Goal: Task Accomplishment & Management: Use online tool/utility

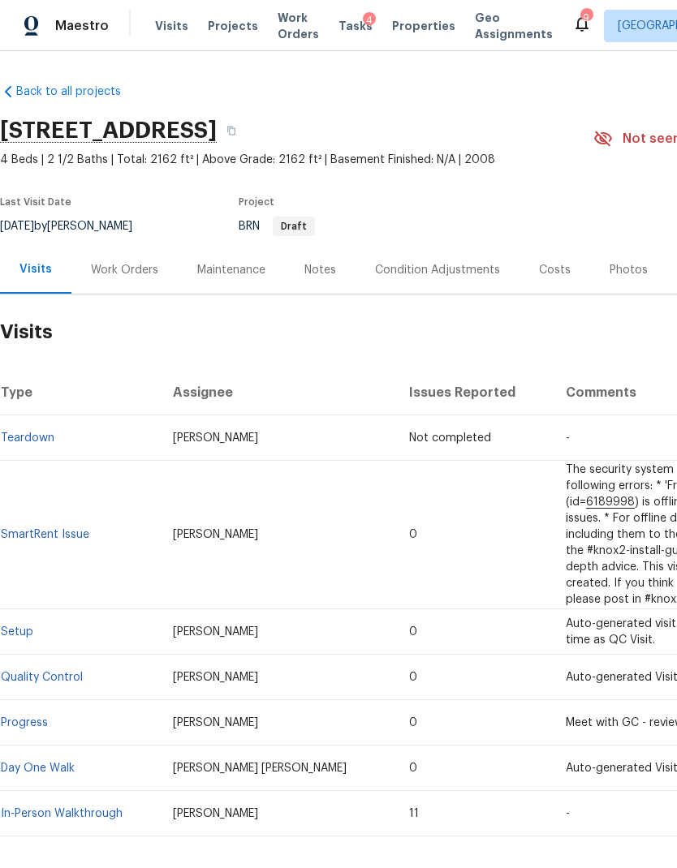
scroll to position [14, 3]
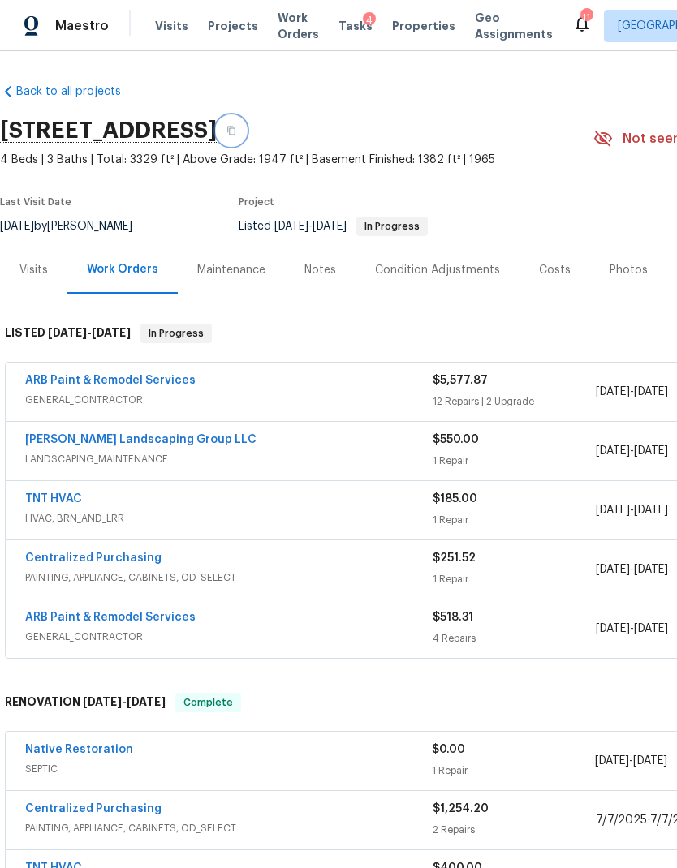
click at [246, 140] on button "button" at bounding box center [231, 130] width 29 height 29
click at [329, 277] on div "Notes" at bounding box center [320, 270] width 32 height 16
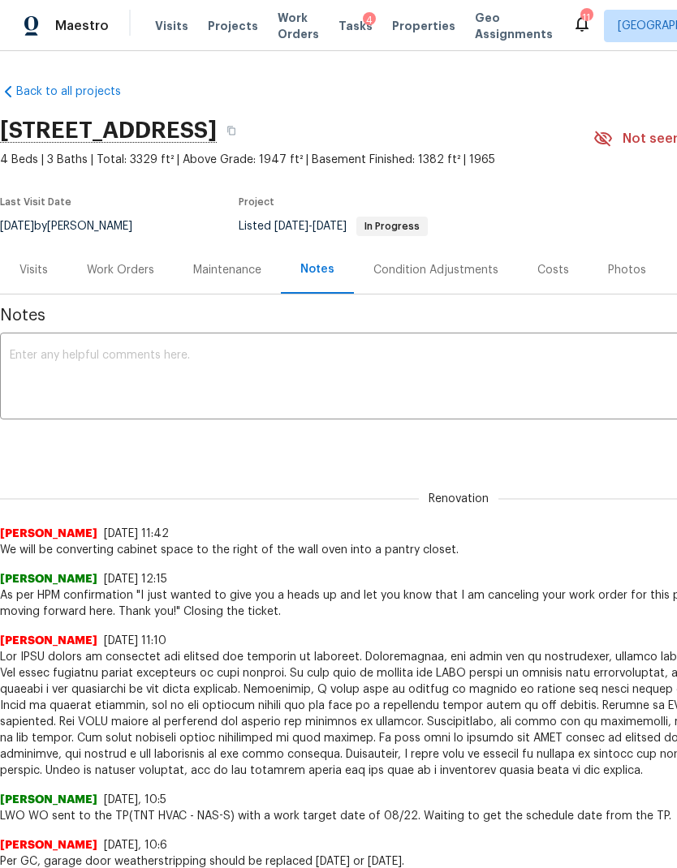
click at [351, 405] on textarea at bounding box center [459, 378] width 898 height 57
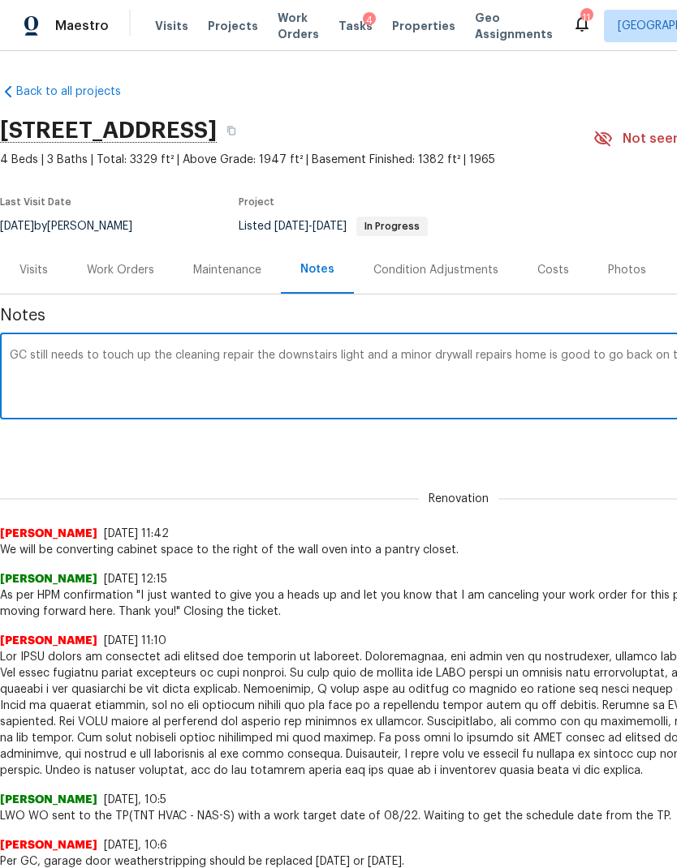
scroll to position [0, 240]
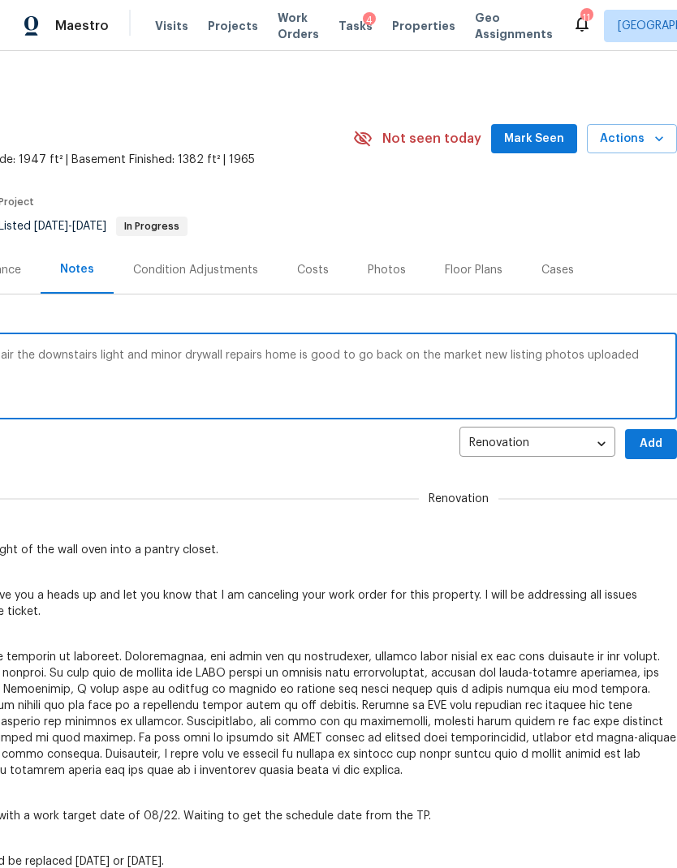
type textarea "GC still needs to touch up the cleaning repair the downstairs light and minor d…"
click at [648, 457] on button "Add" at bounding box center [651, 444] width 52 height 30
